Goal: Transaction & Acquisition: Purchase product/service

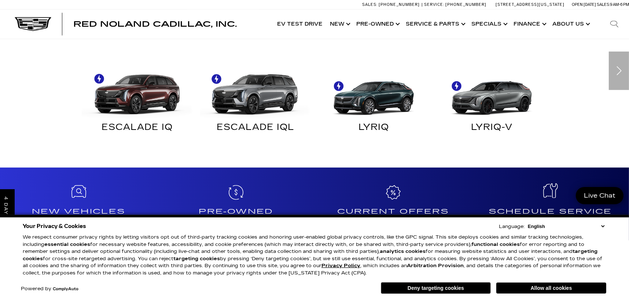
scroll to position [476, 0]
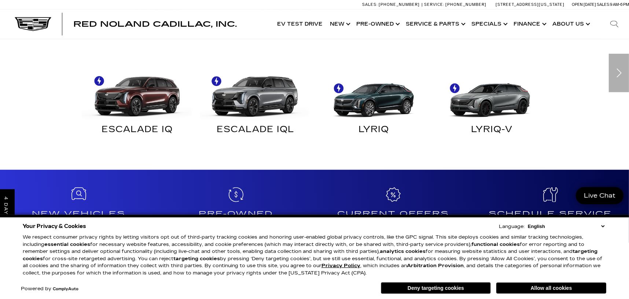
click at [496, 103] on img at bounding box center [490, 92] width 111 height 55
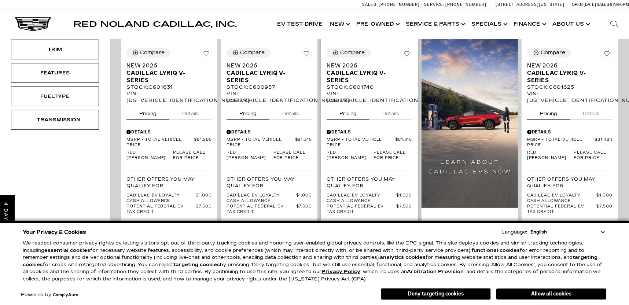
scroll to position [257, 0]
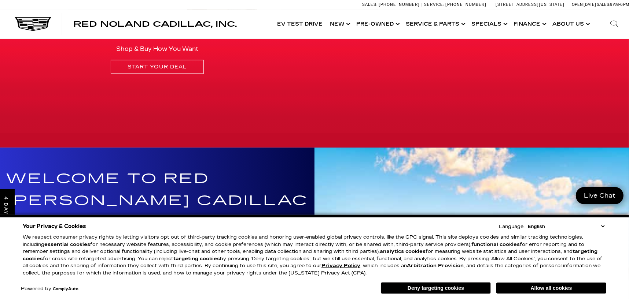
scroll to position [1412, 0]
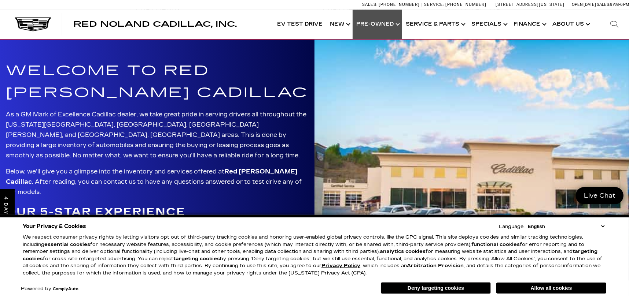
click at [361, 23] on link "Show Pre-Owned" at bounding box center [377, 24] width 49 height 29
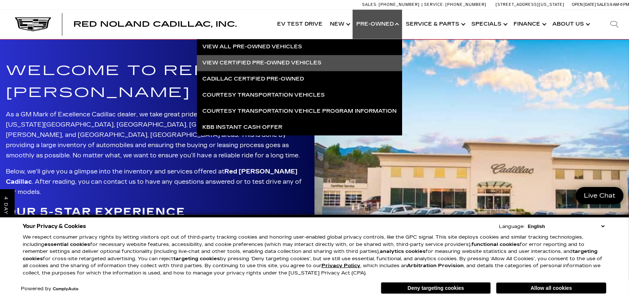
click at [234, 60] on link "View Certified Pre-Owned Vehicles" at bounding box center [299, 63] width 205 height 16
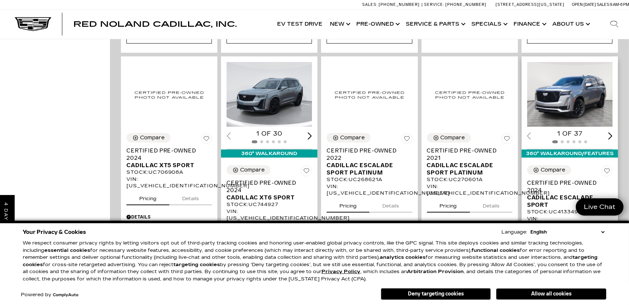
scroll to position [440, 0]
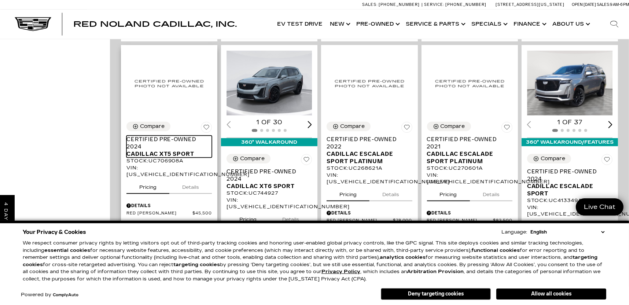
click at [160, 150] on span "Cadillac XT5 Sport" at bounding box center [166, 153] width 80 height 7
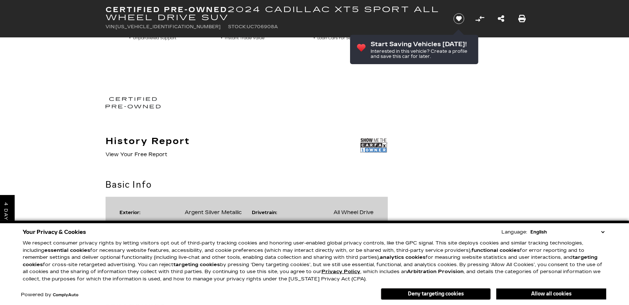
scroll to position [440, 0]
